Goal: Task Accomplishment & Management: Complete application form

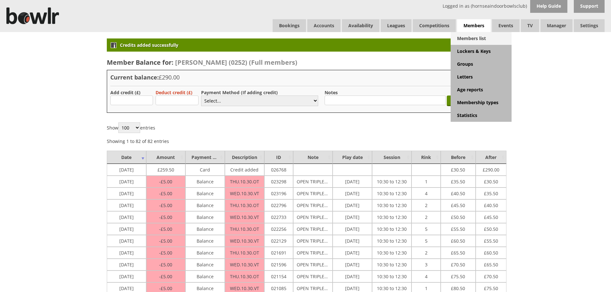
click at [482, 41] on link "Members list" at bounding box center [481, 38] width 61 height 13
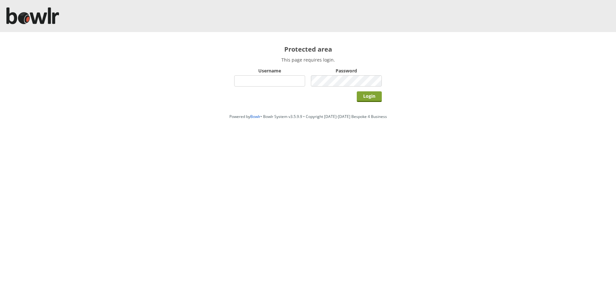
type input "hornseaindoorbowlsclub"
click at [371, 94] on input "Login" at bounding box center [369, 96] width 25 height 11
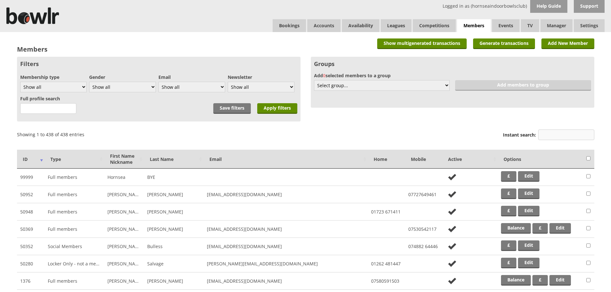
click at [553, 131] on input "Instant search:" at bounding box center [566, 135] width 56 height 11
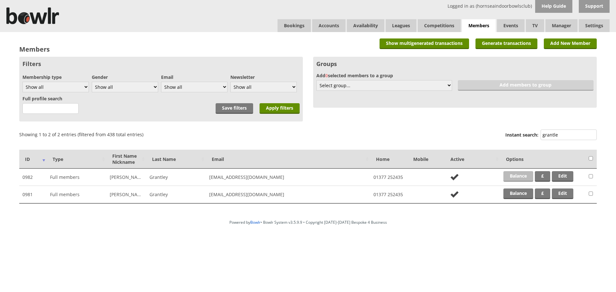
type input "grantle"
click at [518, 174] on link "Balance" at bounding box center [518, 176] width 30 height 11
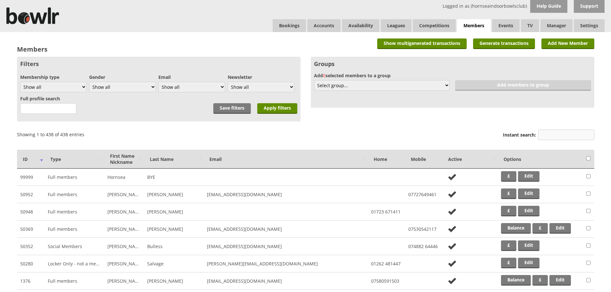
drag, startPoint x: 564, startPoint y: 133, endPoint x: 560, endPoint y: 134, distance: 3.8
click at [563, 134] on input "Instant search:" at bounding box center [566, 135] width 56 height 11
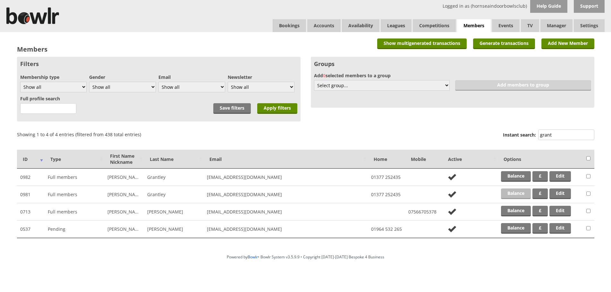
type input "grant"
click at [517, 195] on link "Balance" at bounding box center [516, 194] width 30 height 11
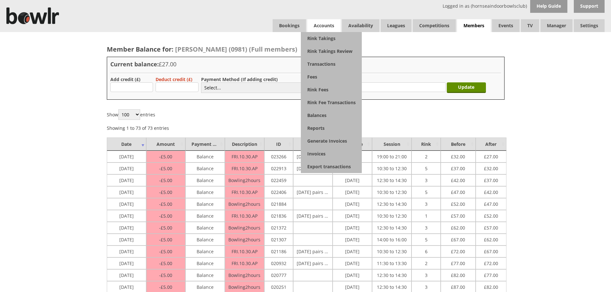
click at [337, 24] on span "Accounts" at bounding box center [323, 25] width 33 height 13
click at [332, 153] on link "Invoices" at bounding box center [331, 153] width 61 height 13
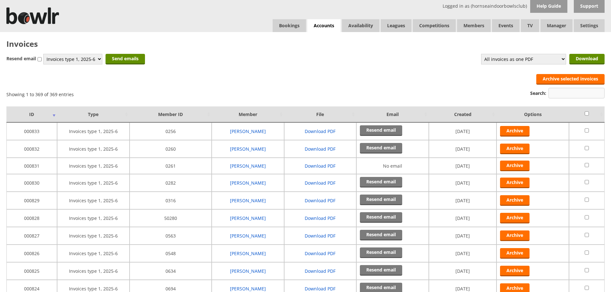
click at [565, 92] on input "Search:" at bounding box center [576, 93] width 56 height 11
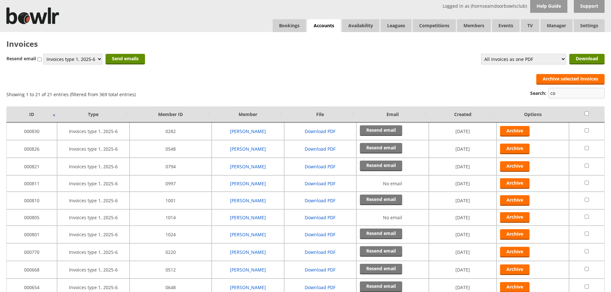
type input "c"
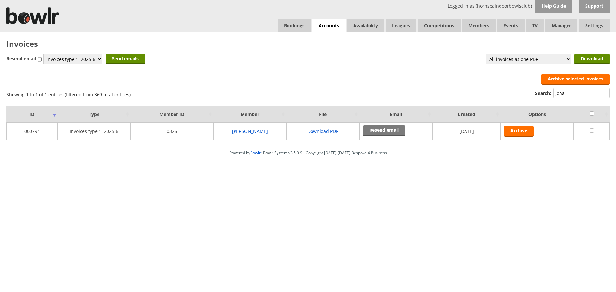
drag, startPoint x: 571, startPoint y: 91, endPoint x: 546, endPoint y: 94, distance: 25.5
click at [546, 94] on label "Search: joha" at bounding box center [572, 93] width 74 height 6
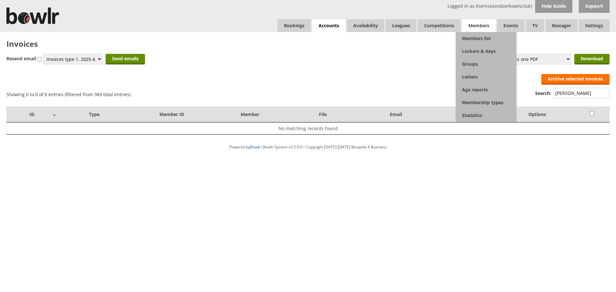
type input "oates"
click at [479, 25] on span "Members" at bounding box center [479, 25] width 34 height 13
click at [477, 39] on link "Members list" at bounding box center [485, 38] width 61 height 13
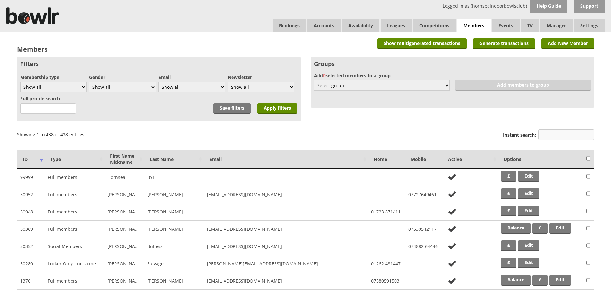
click at [545, 133] on input "Instant search:" at bounding box center [566, 135] width 56 height 11
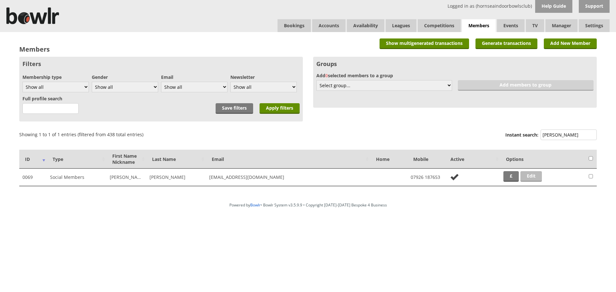
type input "oates"
click at [532, 174] on link "Edit" at bounding box center [530, 176] width 21 height 11
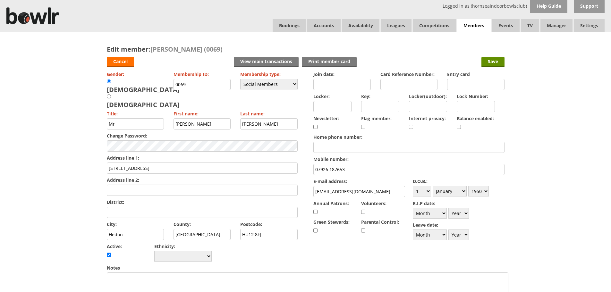
click at [458, 126] on input "checkbox" at bounding box center [459, 127] width 4 height 8
checkbox input "true"
click at [498, 61] on input "Save" at bounding box center [492, 62] width 23 height 11
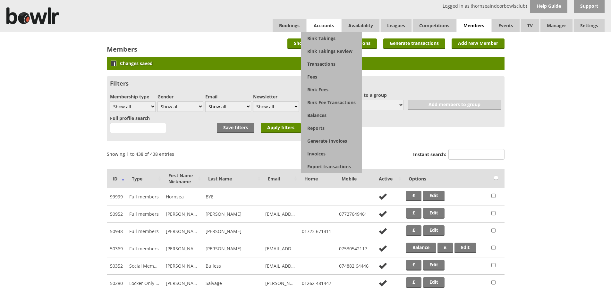
click at [333, 25] on span "Accounts" at bounding box center [323, 25] width 33 height 13
click at [344, 142] on link "Generate Invoices" at bounding box center [331, 141] width 61 height 13
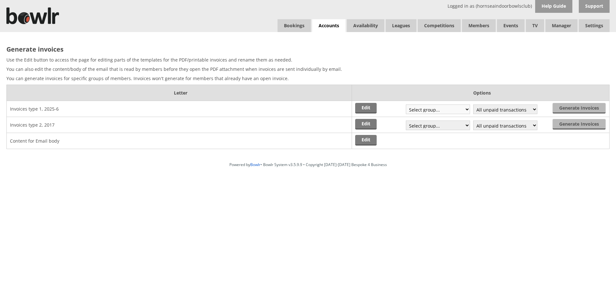
click at [467, 108] on select "Select group... Saved filter - Everyone Saved filter - Pending Saved filter - 6…" at bounding box center [438, 110] width 64 height 10
select select "1"
click at [406, 105] on select "Select group... Saved filter - Everyone Saved filter - Pending Saved filter - 6…" at bounding box center [438, 110] width 64 height 10
click at [534, 109] on select "All unpaid transactions Season 2021/22 Season 2022/23 Season 2023/24 Year 2024/…" at bounding box center [505, 110] width 64 height 10
select select "5"
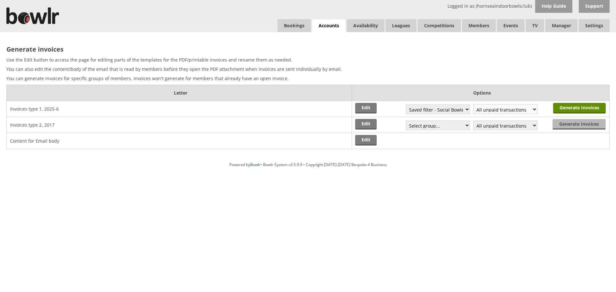
click at [473, 105] on select "All unpaid transactions Season 2021/22 Season 2022/23 Season 2023/24 Year 2024/…" at bounding box center [505, 110] width 64 height 10
click at [570, 107] on input "Generate Invoices" at bounding box center [579, 108] width 53 height 11
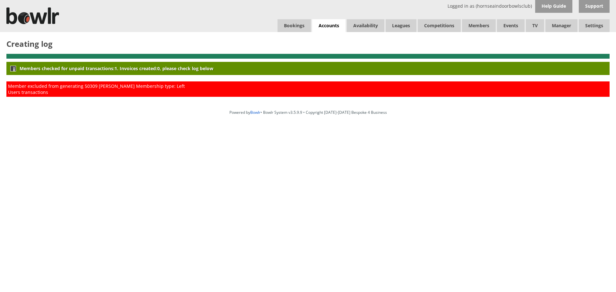
click at [318, 68] on div "Members checked for unpaid transactions: 1 . Invoices created: 0 , please check…" at bounding box center [307, 68] width 603 height 13
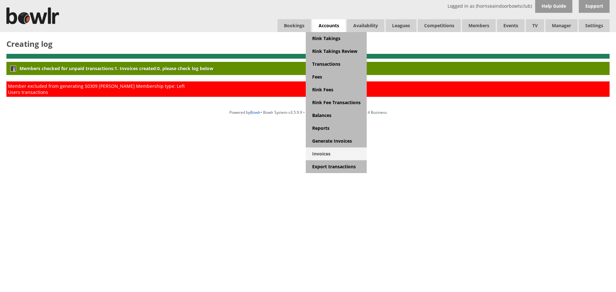
click at [326, 153] on link "Invoices" at bounding box center [336, 153] width 61 height 13
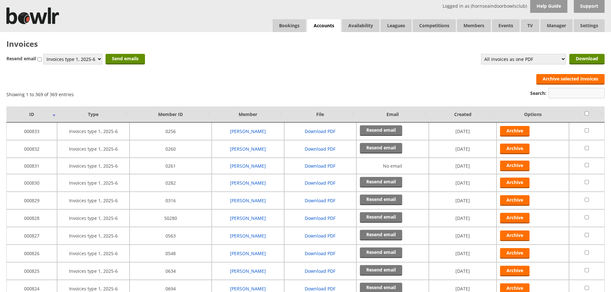
click at [567, 93] on input "Search:" at bounding box center [576, 93] width 56 height 11
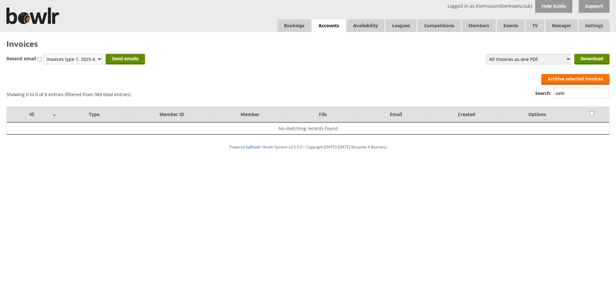
type input "oate"
click at [97, 59] on select "Invoices type 1, 2025-6" at bounding box center [72, 59] width 59 height 11
click at [44, 54] on select "Invoices type 1, 2025-6" at bounding box center [72, 59] width 59 height 11
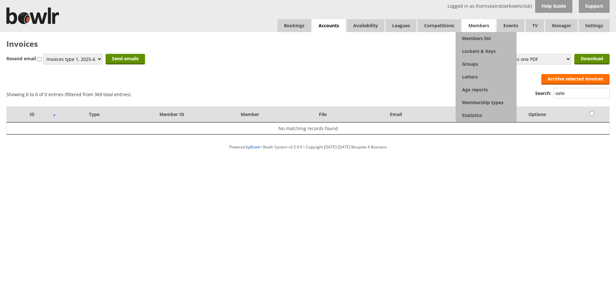
click at [478, 24] on span "Members" at bounding box center [479, 25] width 34 height 13
click at [476, 41] on link "Members list" at bounding box center [485, 38] width 61 height 13
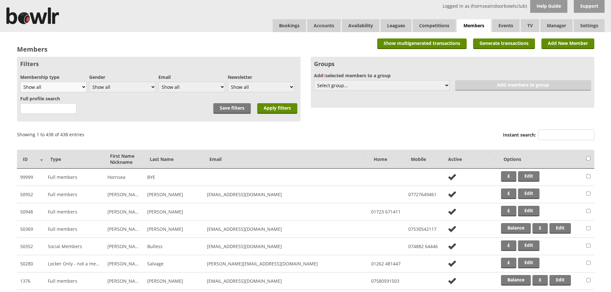
click at [83, 88] on select "Show all Full members Rollabowl Juniors Social Members Student Pending Left R.I…" at bounding box center [53, 87] width 66 height 11
select select "7"
click at [20, 82] on select "Show all Full members Rollabowl Juniors Social Members Student Pending Left R.I…" at bounding box center [53, 87] width 66 height 11
click at [273, 109] on input "Apply filters" at bounding box center [277, 108] width 40 height 11
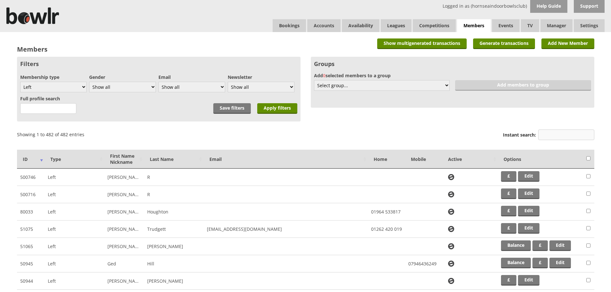
click at [550, 135] on input "Instant search:" at bounding box center [566, 135] width 56 height 11
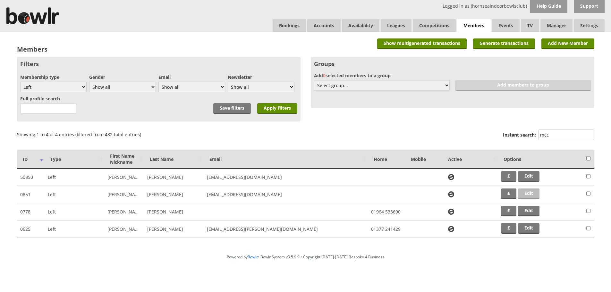
type input "mcc"
click at [530, 194] on link "Edit" at bounding box center [528, 194] width 21 height 11
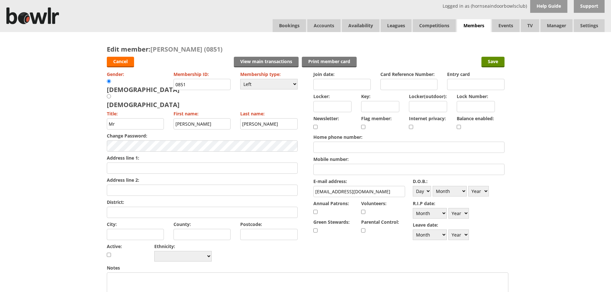
drag, startPoint x: 207, startPoint y: 83, endPoint x: 155, endPoint y: 83, distance: 51.9
click at [155, 83] on div "Gender: Male Female Membership ID: 0851 Membership type: Please choose Full mem…" at bounding box center [202, 167] width 191 height 194
type input "1050"
click at [489, 61] on input "Save" at bounding box center [492, 62] width 23 height 11
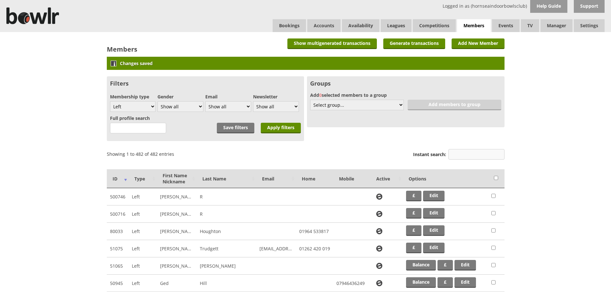
click at [471, 155] on input "Instant search:" at bounding box center [476, 154] width 56 height 11
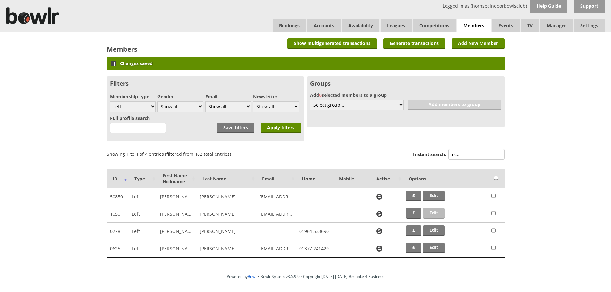
type input "mcc"
click at [434, 213] on link "Edit" at bounding box center [433, 213] width 21 height 11
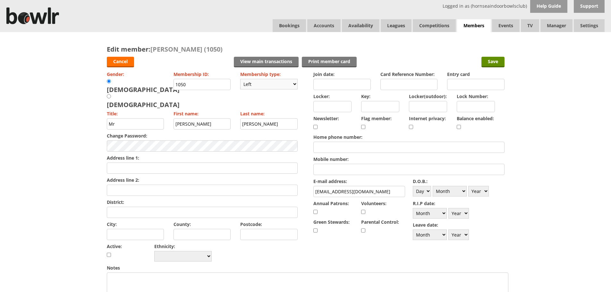
click at [294, 84] on select "Please choose Full members Rollabowl Juniors Social Members Student Pending Lef…" at bounding box center [268, 84] width 57 height 11
select select "3"
click at [240, 79] on select "Please choose Full members Rollabowl Juniors Social Members Student Pending Lef…" at bounding box center [268, 84] width 57 height 11
checkbox input "true"
click at [491, 62] on input "Save" at bounding box center [492, 62] width 23 height 11
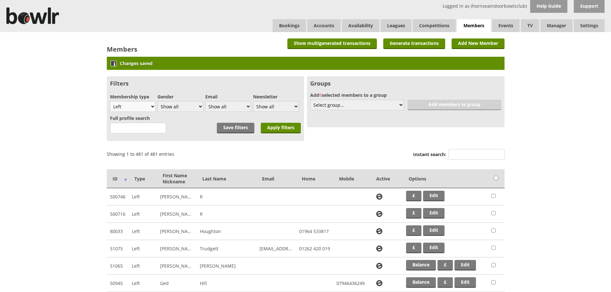
click at [152, 106] on select "Show all Full members Rollabowl Juniors Social Members Student Pending Left R.I…" at bounding box center [133, 106] width 46 height 11
select select "3"
click at [110, 101] on select "Show all Full members Rollabowl Juniors Social Members Student Pending Left R.I…" at bounding box center [133, 106] width 46 height 11
click at [284, 130] on input "Apply filters" at bounding box center [281, 128] width 40 height 11
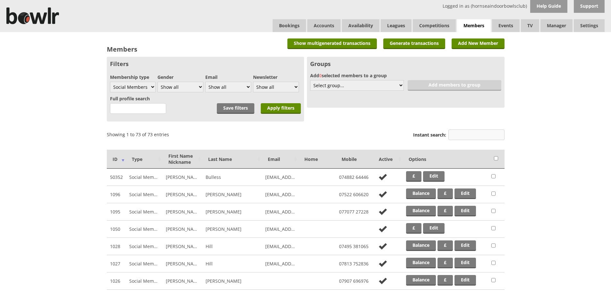
click at [463, 136] on input "Instant search:" at bounding box center [476, 135] width 56 height 11
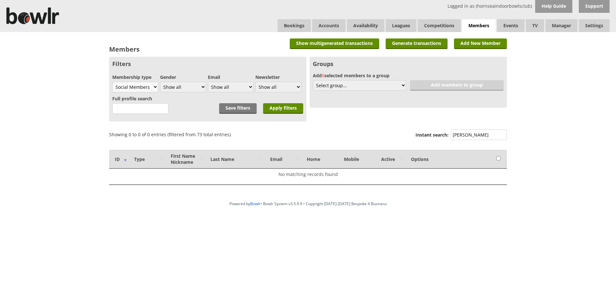
type input "scott"
click at [151, 88] on select "Show all Full members Rollabowl Juniors Social Members Student Pending Left R.I…" at bounding box center [135, 87] width 46 height 11
select select "7"
click at [112, 82] on select "Show all Full members Rollabowl Juniors Social Members Student Pending Left R.I…" at bounding box center [135, 87] width 46 height 11
drag, startPoint x: 291, startPoint y: 109, endPoint x: 295, endPoint y: 110, distance: 3.6
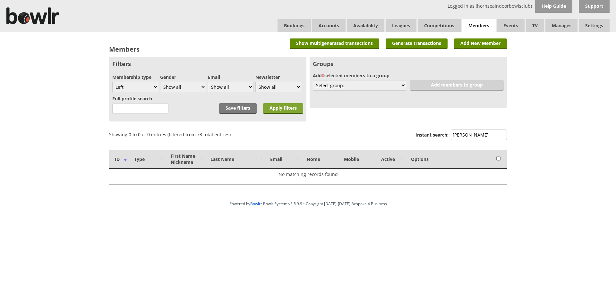
click at [293, 110] on input "Apply filters" at bounding box center [283, 108] width 40 height 11
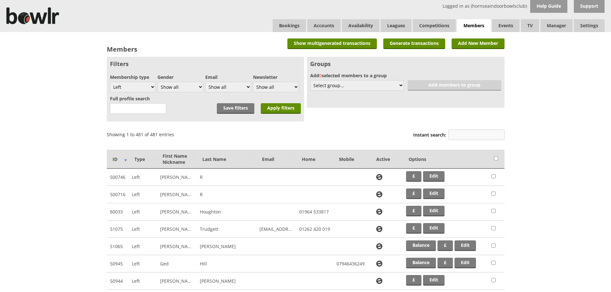
click at [483, 135] on input "Instant search:" at bounding box center [476, 135] width 56 height 11
click at [479, 133] on input "Instant search:" at bounding box center [476, 135] width 56 height 11
click at [151, 85] on select "Show all Full members Rollabowl Juniors Social Members Student Pending Left R.I…" at bounding box center [133, 87] width 46 height 11
select select "1"
click at [110, 82] on select "Show all Full members Rollabowl Juniors Social Members Student Pending Left R.I…" at bounding box center [133, 87] width 46 height 11
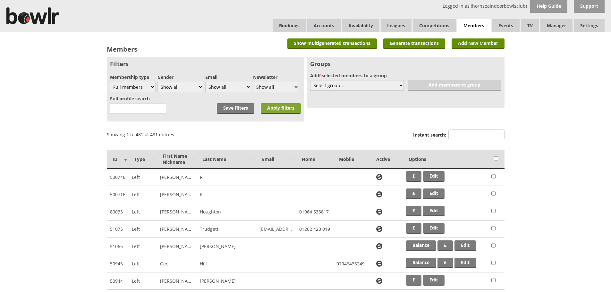
click at [270, 105] on input "Apply filters" at bounding box center [281, 108] width 40 height 11
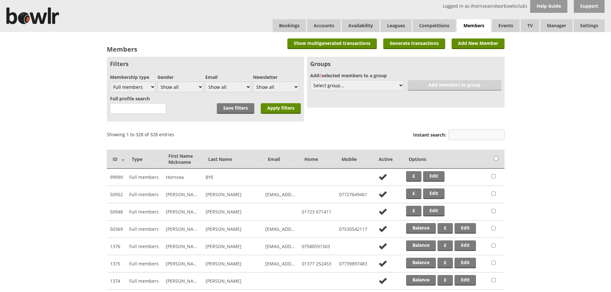
click at [475, 137] on input "Instant search:" at bounding box center [476, 135] width 56 height 11
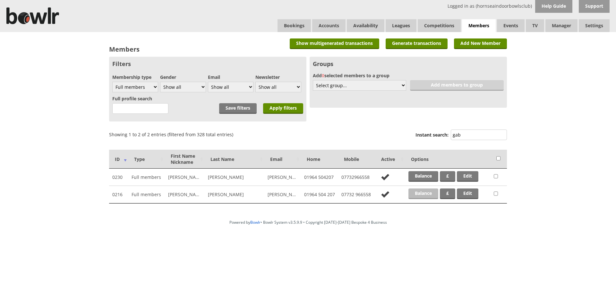
type input "gab"
click at [420, 193] on link "Balance" at bounding box center [423, 194] width 30 height 11
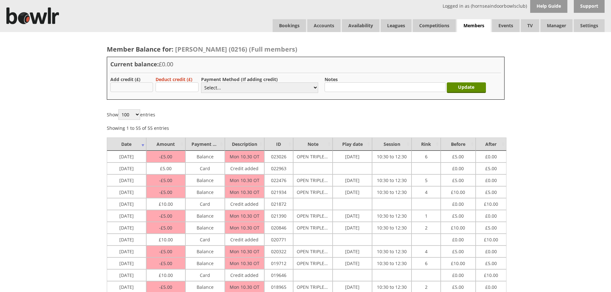
click at [140, 85] on input "text" at bounding box center [131, 87] width 43 height 10
type input "10.00"
click at [226, 87] on select "Select... Cash Card Cheque Bank Transfer Other Member Card Gift Voucher Balance" at bounding box center [259, 87] width 117 height 11
select select "2"
click at [201, 82] on select "Select... Cash Card Cheque Bank Transfer Other Member Card Gift Voucher Balance" at bounding box center [259, 87] width 117 height 11
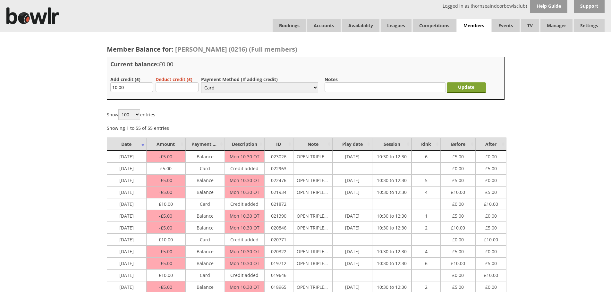
click at [468, 87] on input "Update" at bounding box center [466, 87] width 39 height 11
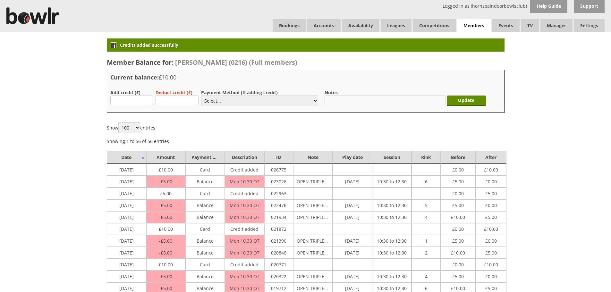
click at [342, 99] on input "text" at bounding box center [384, 101] width 121 height 10
type input "gran"
click at [466, 98] on input "Update" at bounding box center [466, 101] width 39 height 11
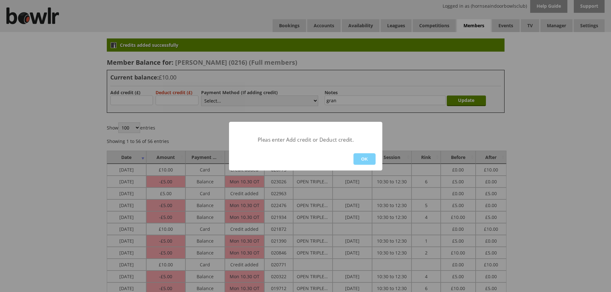
click at [370, 160] on button "OK" at bounding box center [364, 159] width 22 height 12
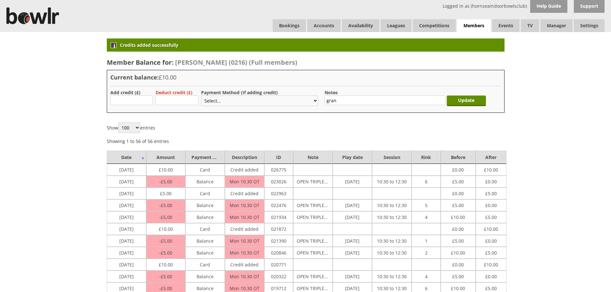
drag, startPoint x: 349, startPoint y: 99, endPoint x: 299, endPoint y: 100, distance: 49.7
click at [299, 100] on form "Add credit (£) Deduct credit (£) Payment Method (If adding credit) Select... Ca…" at bounding box center [305, 99] width 391 height 20
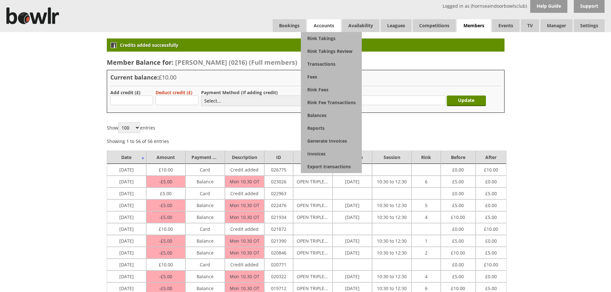
click at [309, 29] on span "Accounts" at bounding box center [323, 25] width 33 height 13
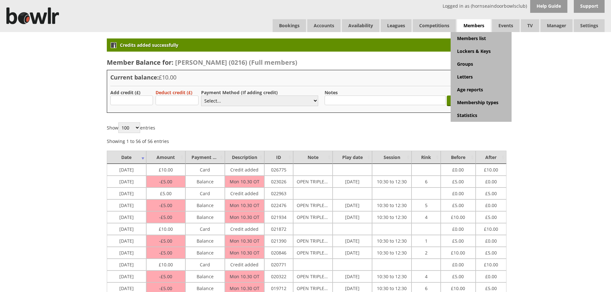
click at [479, 24] on span "Members" at bounding box center [474, 25] width 34 height 13
click at [480, 37] on link "Members list" at bounding box center [481, 38] width 61 height 13
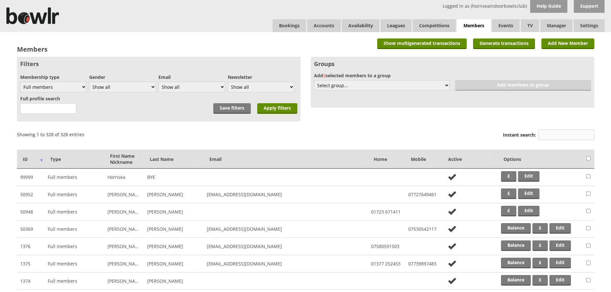
click at [548, 133] on input "Instant search:" at bounding box center [566, 135] width 56 height 11
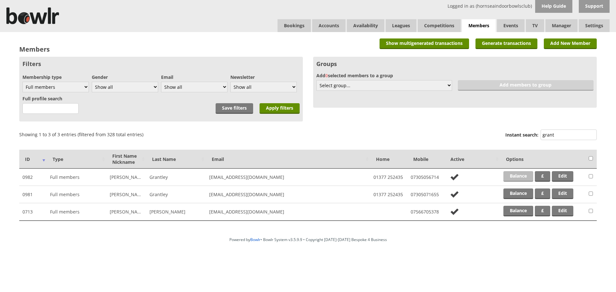
type input "grant"
click at [513, 178] on link "Balance" at bounding box center [518, 176] width 30 height 11
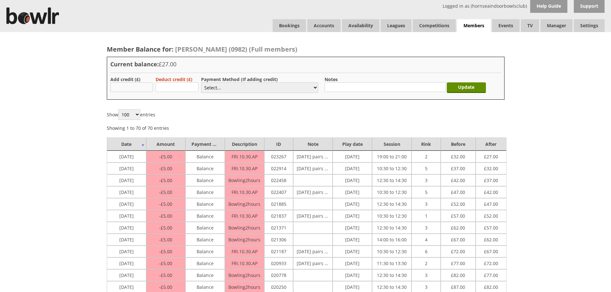
click at [138, 88] on input "text" at bounding box center [131, 87] width 43 height 10
type input "20.00"
click at [231, 89] on select "Select... Cash Card Cheque Bank Transfer Other Member Card Gift Voucher Balance" at bounding box center [259, 87] width 117 height 11
select select "1"
click at [201, 82] on select "Select... Cash Card Cheque Bank Transfer Other Member Card Gift Voucher Balance" at bounding box center [259, 87] width 117 height 11
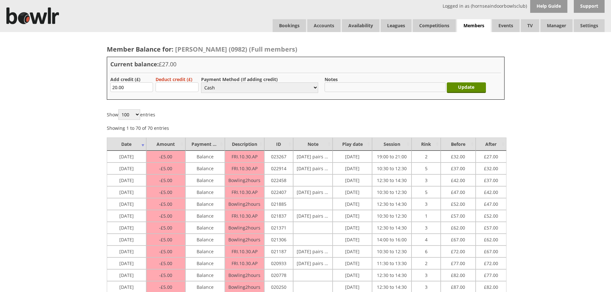
click at [415, 89] on input "text" at bounding box center [384, 87] width 121 height 10
click at [474, 88] on input "Update" at bounding box center [466, 87] width 39 height 11
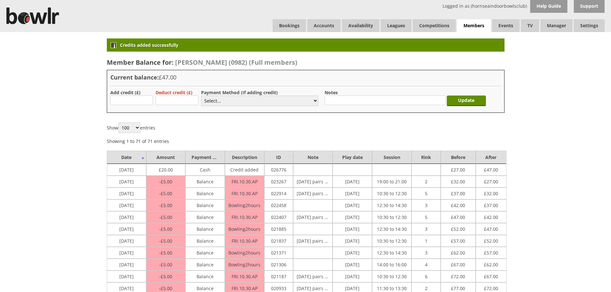
click at [462, 88] on div "Current balance: £47.00 Add credit (£) Deduct credit (£) Payment Method (If add…" at bounding box center [306, 91] width 398 height 43
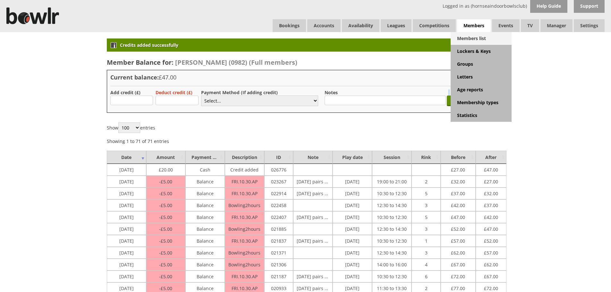
click at [476, 36] on link "Members list" at bounding box center [481, 38] width 61 height 13
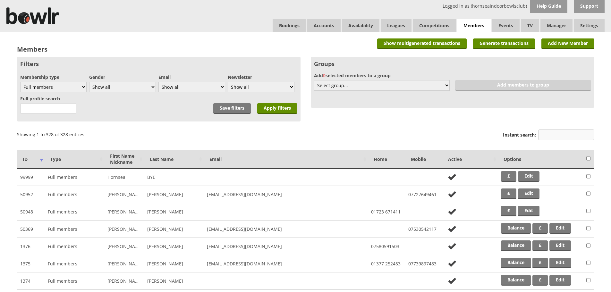
click at [549, 138] on input "Instant search:" at bounding box center [566, 135] width 56 height 11
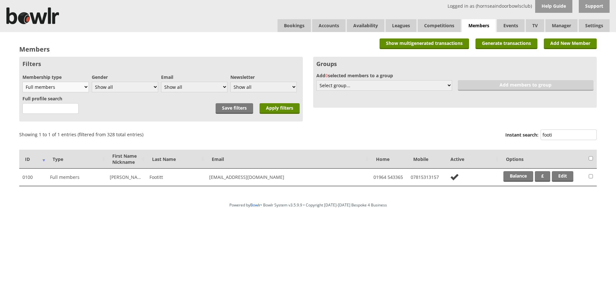
type input "footi"
click at [83, 88] on select "Show all Full members Rollabowl Juniors Social Members Student Pending Left R.I…" at bounding box center [55, 87] width 66 height 11
select select "all"
click at [22, 82] on select "Show all Full members Rollabowl Juniors Social Members Student Pending Left R.I…" at bounding box center [55, 87] width 66 height 11
click at [270, 106] on input "Apply filters" at bounding box center [279, 108] width 40 height 11
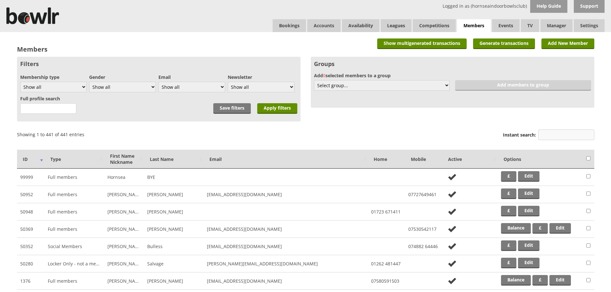
click at [556, 133] on input "Instant search:" at bounding box center [566, 135] width 56 height 11
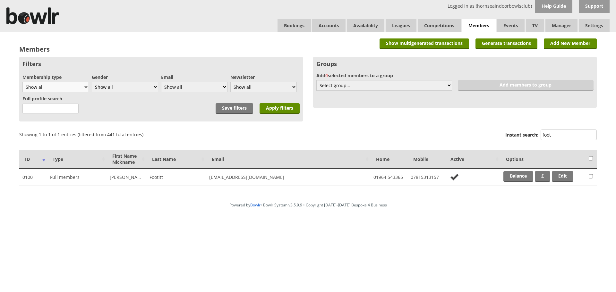
type input "foot"
click at [85, 86] on select "Show all Full members Rollabowl Juniors Social Members Student Pending Left R.I…" at bounding box center [55, 87] width 66 height 11
select select "7"
click at [22, 82] on select "Show all Full members Rollabowl Juniors Social Members Student Pending Left R.I…" at bounding box center [55, 87] width 66 height 11
click at [275, 108] on input "Apply filters" at bounding box center [279, 108] width 40 height 11
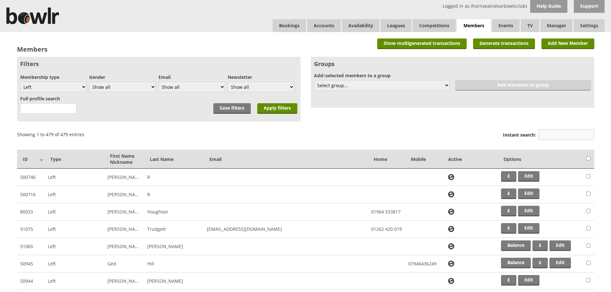
click at [554, 136] on input "Instant search:" at bounding box center [566, 135] width 56 height 11
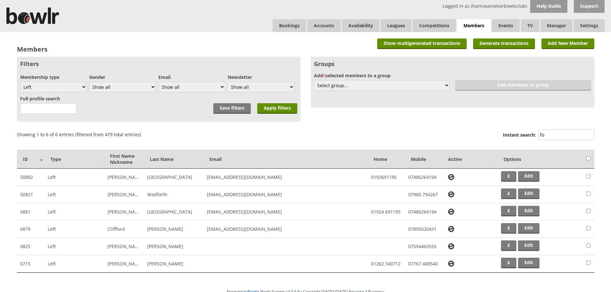
type input "f"
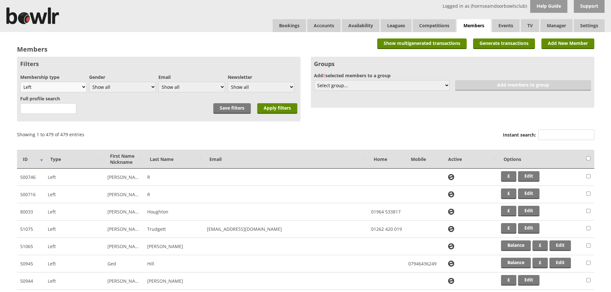
click at [80, 87] on select "Show all Full members Rollabowl Juniors Social Members Student Pending Left R.I…" at bounding box center [53, 87] width 66 height 11
select select "all"
click at [20, 82] on select "Show all Full members Rollabowl Juniors Social Members Student Pending Left R.I…" at bounding box center [53, 87] width 66 height 11
click at [72, 95] on div "Full profile search" at bounding box center [75, 104] width 111 height 21
drag, startPoint x: 271, startPoint y: 110, endPoint x: 294, endPoint y: 108, distance: 23.8
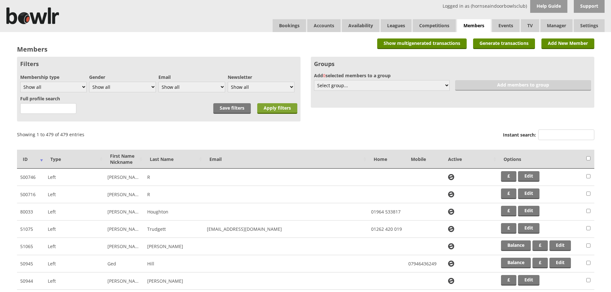
click at [271, 109] on input "Apply filters" at bounding box center [277, 108] width 40 height 11
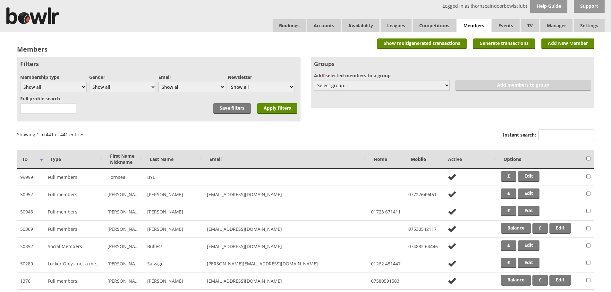
drag, startPoint x: 553, startPoint y: 136, endPoint x: 520, endPoint y: 140, distance: 32.6
click at [552, 136] on input "Instant search:" at bounding box center [566, 135] width 56 height 11
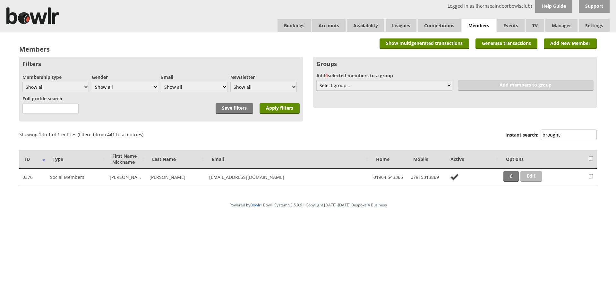
type input "brought"
click at [531, 176] on link "Edit" at bounding box center [530, 176] width 21 height 11
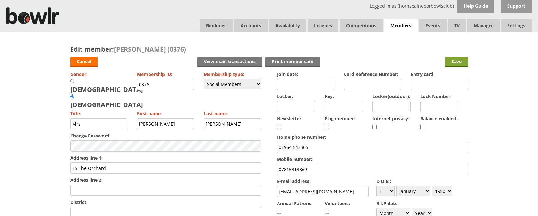
click at [454, 61] on input "Save" at bounding box center [456, 62] width 23 height 11
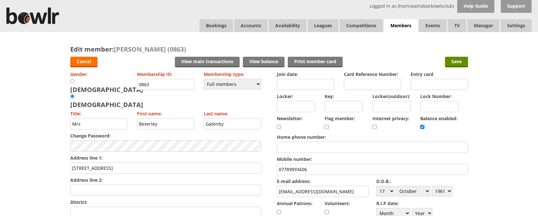
select select "17"
select select "10"
select select "1961"
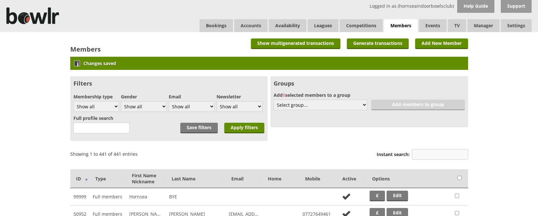
click at [434, 155] on input "Instant search:" at bounding box center [440, 154] width 56 height 11
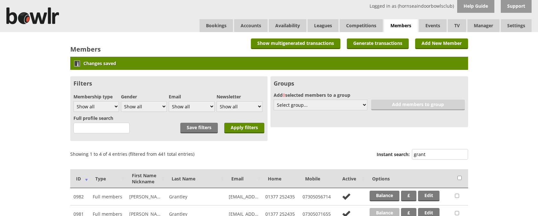
type input "grant"
click at [387, 211] on link "Balance" at bounding box center [384, 213] width 30 height 11
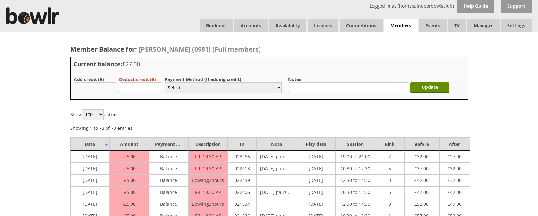
click at [96, 85] on input "text" at bounding box center [95, 87] width 43 height 10
type input "20.00"
click at [204, 91] on select "Select... Cash Card Cheque Bank Transfer Other Member Card Gift Voucher Balance" at bounding box center [222, 87] width 117 height 11
select select "1"
click at [164, 82] on select "Select... Cash Card Cheque Bank Transfer Other Member Card Gift Voucher Balance" at bounding box center [222, 87] width 117 height 11
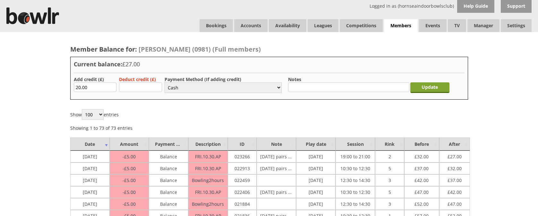
click at [429, 85] on input "Update" at bounding box center [429, 87] width 39 height 11
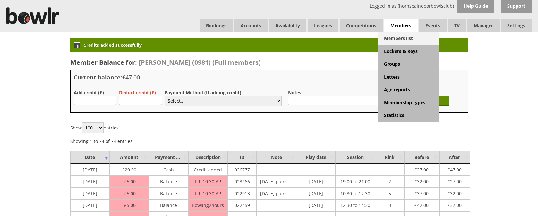
click at [403, 40] on link "Members list" at bounding box center [407, 38] width 61 height 13
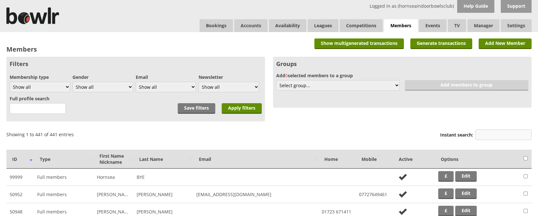
click at [492, 133] on input "Instant search:" at bounding box center [503, 135] width 56 height 11
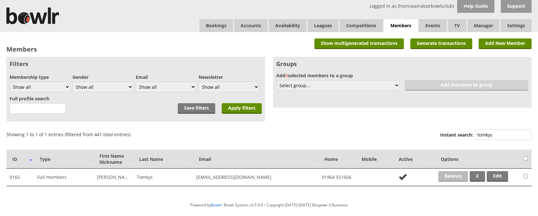
type input "tomkys"
click at [451, 176] on link "Balance" at bounding box center [453, 176] width 30 height 11
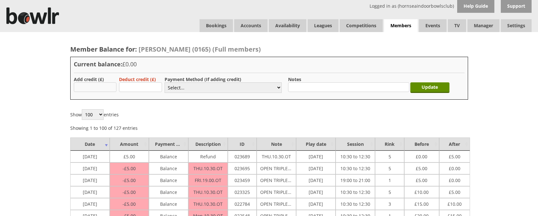
click at [98, 87] on input "text" at bounding box center [95, 87] width 43 height 10
type input "290.00"
click at [193, 83] on select "Select... Cash Card Cheque Bank Transfer Other Member Card Gift Voucher Balance" at bounding box center [222, 87] width 117 height 11
select select "2"
click at [164, 82] on select "Select... Cash Card Cheque Bank Transfer Other Member Card Gift Voucher Balance" at bounding box center [222, 87] width 117 height 11
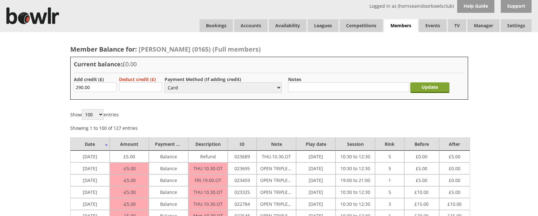
drag, startPoint x: 434, startPoint y: 88, endPoint x: 414, endPoint y: 90, distance: 19.7
click at [434, 88] on input "Update" at bounding box center [429, 87] width 39 height 11
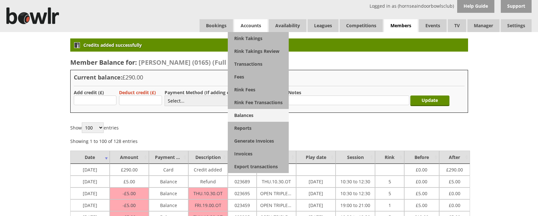
click at [254, 115] on link "Balances" at bounding box center [258, 115] width 61 height 13
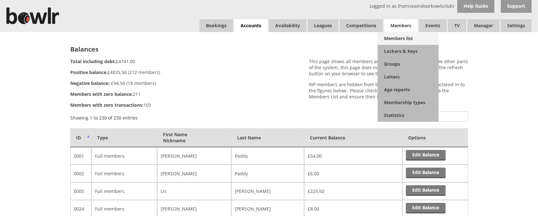
click at [406, 40] on link "Members list" at bounding box center [407, 38] width 61 height 13
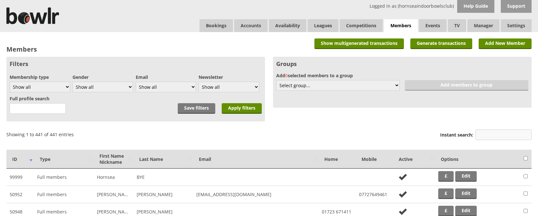
click at [487, 136] on input "Instant search:" at bounding box center [503, 135] width 56 height 11
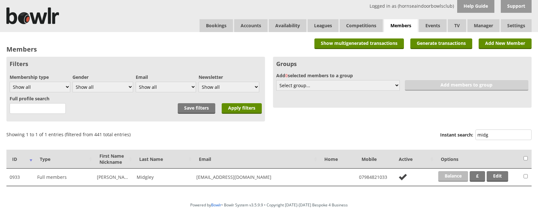
type input "midg"
click at [458, 176] on link "Balance" at bounding box center [453, 176] width 30 height 11
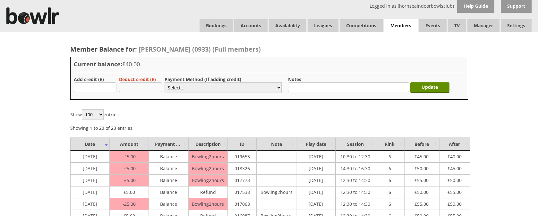
click at [144, 86] on input "text" at bounding box center [140, 87] width 43 height 10
type input "40.00"
click at [198, 89] on select "Select... Cash Card Cheque Bank Transfer Other Member Card Gift Voucher Balance" at bounding box center [222, 87] width 117 height 11
select select "1"
click at [164, 82] on select "Select... Cash Card Cheque Bank Transfer Other Member Card Gift Voucher Balance" at bounding box center [222, 87] width 117 height 11
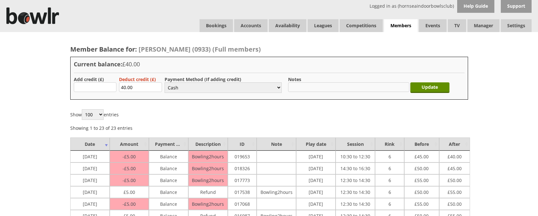
click at [303, 89] on input "text" at bounding box center [348, 87] width 121 height 10
drag, startPoint x: 342, startPoint y: 86, endPoint x: 345, endPoint y: 96, distance: 10.3
click at [343, 86] on input "Refund as decided not to join" at bounding box center [348, 87] width 121 height 10
click at [344, 88] on input "Refund as decided not to join" at bounding box center [348, 87] width 121 height 10
click at [346, 88] on input "Refund as decided not to join" at bounding box center [348, 87] width 121 height 10
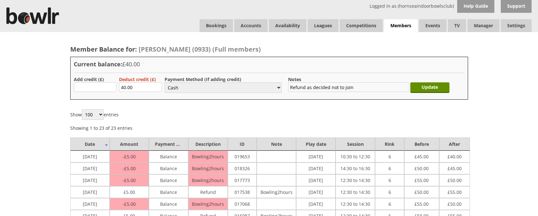
click at [343, 87] on input "Refund as decided not to join" at bounding box center [348, 87] width 121 height 10
type input "Refund as decided not to rejoin"
click at [432, 88] on input "Update" at bounding box center [429, 87] width 39 height 11
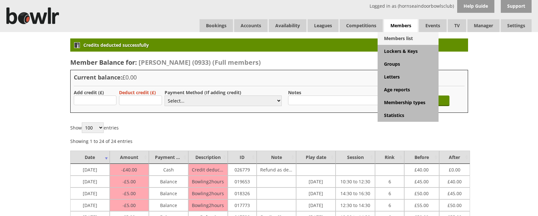
click at [401, 37] on link "Members list" at bounding box center [407, 38] width 61 height 13
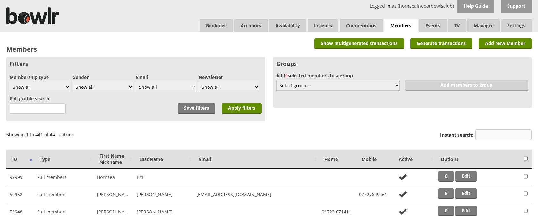
click at [491, 136] on input "Instant search:" at bounding box center [503, 135] width 56 height 11
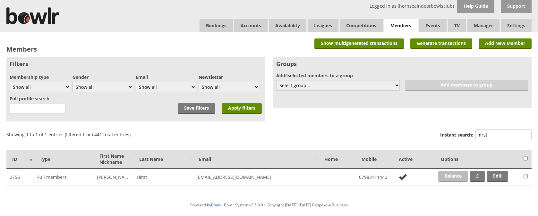
type input "hirst"
click at [455, 174] on link "Balance" at bounding box center [453, 176] width 30 height 11
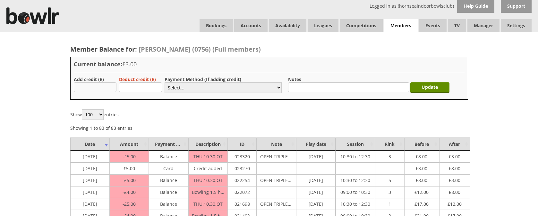
click at [98, 88] on input "text" at bounding box center [95, 87] width 43 height 10
type input "30.00"
click at [185, 87] on select "Select... Cash Card Cheque Bank Transfer Other Member Card Gift Voucher Balance" at bounding box center [222, 87] width 117 height 11
select select "2"
click at [164, 82] on select "Select... Cash Card Cheque Bank Transfer Other Member Card Gift Voucher Balance" at bounding box center [222, 87] width 117 height 11
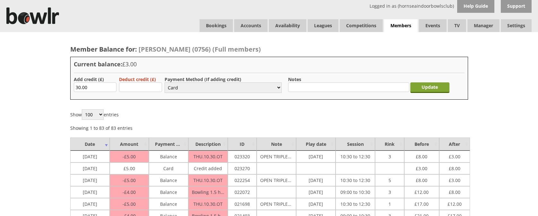
click at [437, 86] on input "Update" at bounding box center [429, 87] width 39 height 11
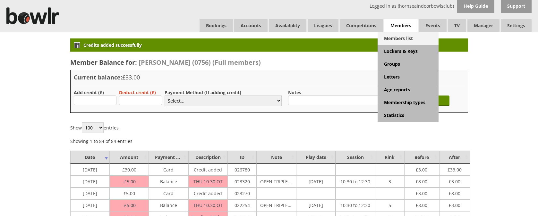
click at [401, 42] on link "Members list" at bounding box center [407, 38] width 61 height 13
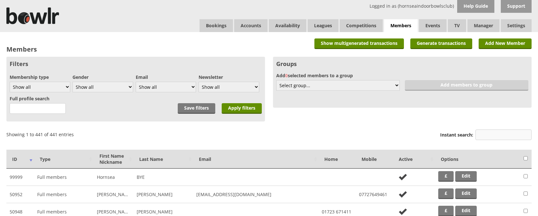
click at [490, 135] on input "Instant search:" at bounding box center [503, 135] width 56 height 11
click at [503, 42] on link "Add New Member" at bounding box center [504, 43] width 53 height 11
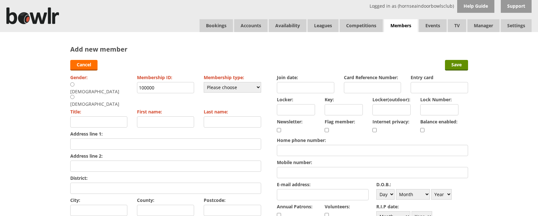
click at [71, 83] on input "radio" at bounding box center [72, 84] width 4 height 5
radio input "true"
type input "Mr"
drag, startPoint x: 165, startPoint y: 91, endPoint x: 128, endPoint y: 87, distance: 37.1
click at [128, 87] on div "Gender: Male Female Membership ID: 100000 Membership type: Please choose Full m…" at bounding box center [165, 156] width 191 height 166
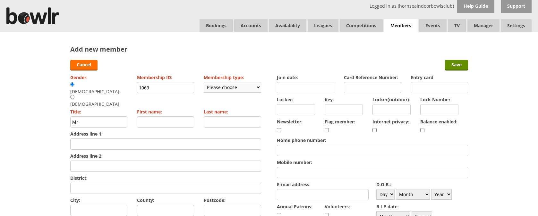
type input "1069"
click at [253, 86] on select "Please choose Full members Rollabowl Juniors Social Members Student Pending Lef…" at bounding box center [232, 87] width 57 height 11
select select "3"
click at [204, 82] on select "Please choose Full members Rollabowl Juniors Social Members Student Pending Lef…" at bounding box center [232, 87] width 57 height 11
checkbox input "true"
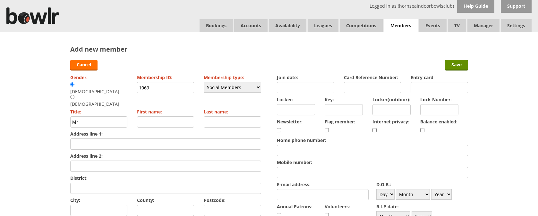
click at [102, 116] on input "Mr" at bounding box center [98, 121] width 57 height 11
type input "Ms"
click at [147, 116] on input "First name:" at bounding box center [165, 121] width 57 height 11
click at [139, 116] on input "arie" at bounding box center [165, 121] width 57 height 11
type input "Marie"
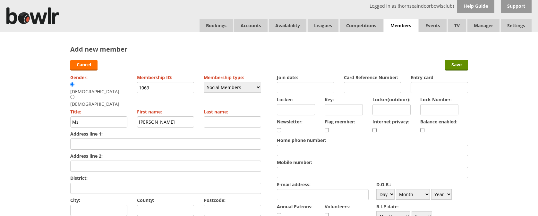
click at [230, 116] on input "Last name:" at bounding box center [232, 121] width 57 height 11
type input "Forey"
click at [302, 86] on input "Join date:" at bounding box center [305, 87] width 57 height 11
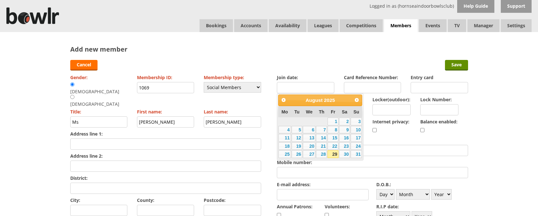
click at [334, 154] on link "29" at bounding box center [332, 154] width 11 height 8
type input "[DATE]"
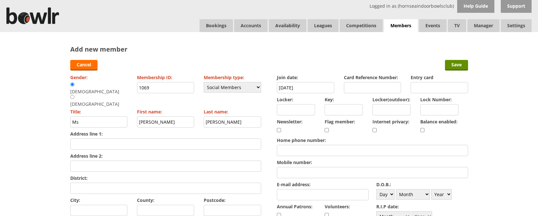
click at [307, 151] on input "Home phone number:" at bounding box center [372, 150] width 191 height 11
type input "0"
click at [328, 174] on input "Mobile number:" at bounding box center [372, 172] width 191 height 11
type input "07551929992"
click at [301, 196] on input "E-mail address:" at bounding box center [323, 194] width 92 height 11
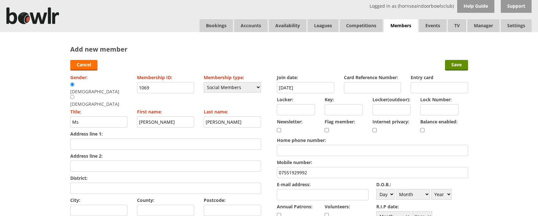
click at [137, 139] on input "Address line 1:" at bounding box center [165, 144] width 191 height 11
type input "15 Sandsacre Way"
click at [104, 205] on input "City:" at bounding box center [98, 210] width 57 height 11
type input "Bridlington"
click at [299, 196] on input "E-mail address:" at bounding box center [323, 194] width 92 height 11
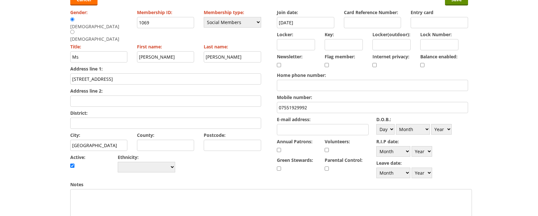
scroll to position [59, 0]
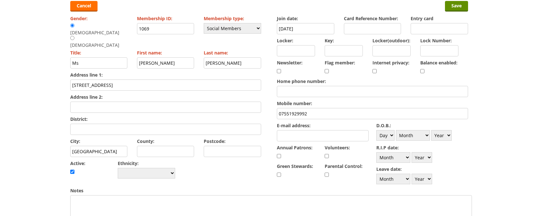
click at [423, 71] on input "checkbox" at bounding box center [422, 71] width 4 height 8
checkbox input "true"
click at [458, 7] on input "Save" at bounding box center [456, 6] width 23 height 11
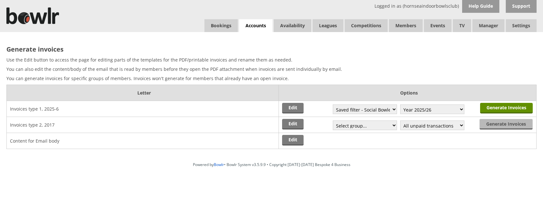
select select "1"
select select "5"
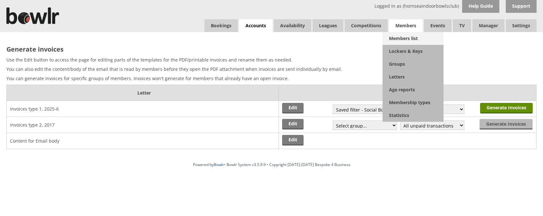
click at [405, 37] on link "Members list" at bounding box center [412, 38] width 61 height 13
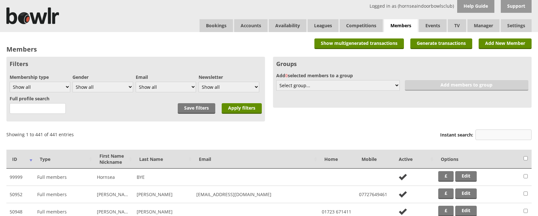
click at [483, 136] on input "Instant search:" at bounding box center [503, 135] width 56 height 11
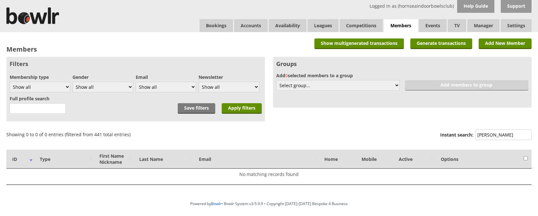
drag, startPoint x: 503, startPoint y: 137, endPoint x: 431, endPoint y: 132, distance: 71.7
click at [433, 134] on div "Showing 0 to 0 of 0 entries (filtered from 441 total entries) Show All 100 250 …" at bounding box center [268, 135] width 525 height 15
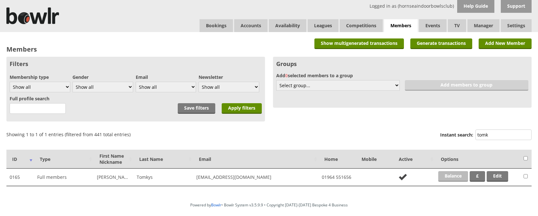
type input "tomk"
click at [455, 174] on link "Balance" at bounding box center [453, 176] width 30 height 11
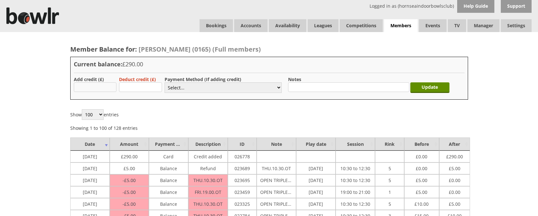
click at [102, 88] on input "text" at bounding box center [95, 87] width 43 height 10
type input "30.00"
click at [191, 85] on select "Select... Cash Card Cheque Bank Transfer Other Member Card Gift Voucher Balance" at bounding box center [222, 87] width 117 height 11
select select "2"
click at [164, 82] on select "Select... Cash Card Cheque Bank Transfer Other Member Card Gift Voucher Balance" at bounding box center [222, 87] width 117 height 11
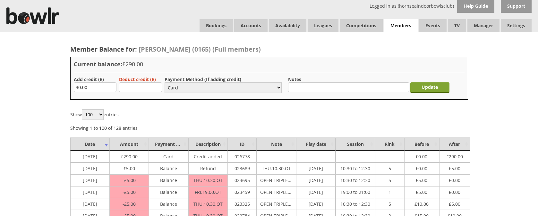
click at [433, 86] on input "Update" at bounding box center [429, 87] width 39 height 11
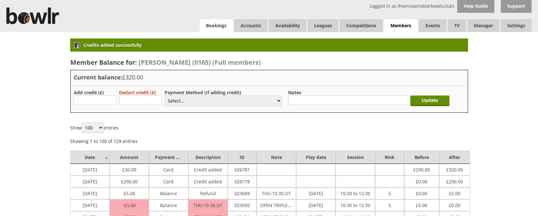
click at [212, 27] on link "Bookings" at bounding box center [215, 25] width 33 height 13
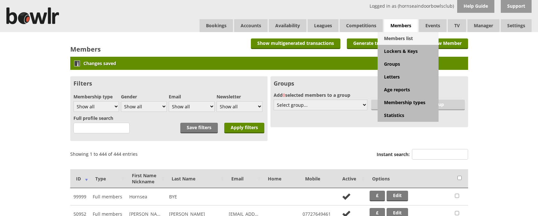
click at [405, 36] on link "Members list" at bounding box center [407, 38] width 61 height 13
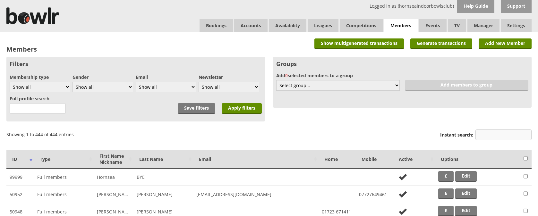
click at [489, 133] on input "Instant search:" at bounding box center [503, 135] width 56 height 11
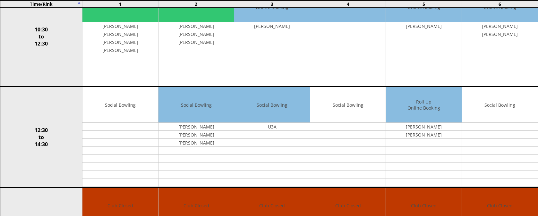
scroll to position [208, 0]
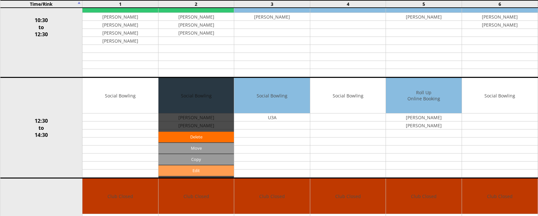
click at [200, 170] on link "Edit" at bounding box center [196, 170] width 76 height 11
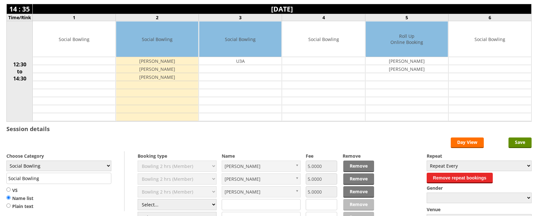
scroll to position [54, 0]
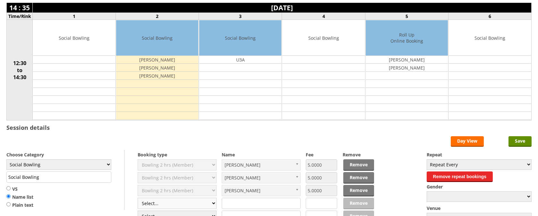
click at [210, 201] on select "Select... Club Competition (Member) Club Competition (Visitor) National (Member…" at bounding box center [177, 203] width 79 height 11
select select "0_49"
click at [138, 198] on select "Select... Club Competition (Member) Club Competition (Visitor) National (Member…" at bounding box center [177, 203] width 79 height 11
type input "2.0000"
click at [253, 203] on input "text" at bounding box center [261, 203] width 79 height 11
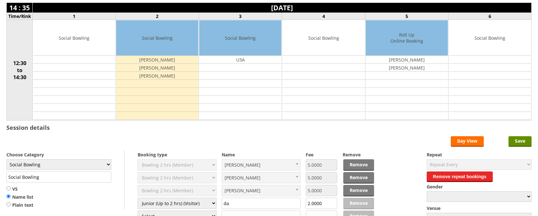
type input "d"
click at [213, 202] on select "Select... Club Competition (Member) Club Competition (Visitor) National (Member…" at bounding box center [177, 203] width 79 height 11
select select "1_50"
click at [138, 198] on select "Select... Club Competition (Member) Club Competition (Visitor) National (Member…" at bounding box center [177, 203] width 79 height 11
type input "5.0000"
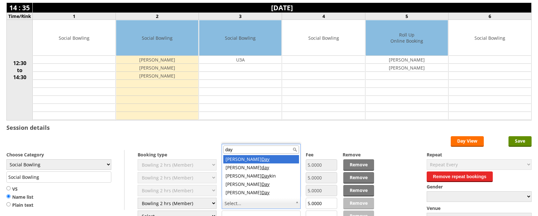
type input "day"
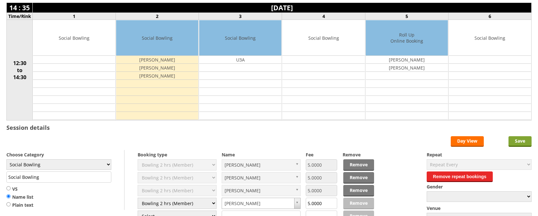
click at [518, 142] on input "Save" at bounding box center [519, 141] width 23 height 11
